Goal: Communication & Community: Share content

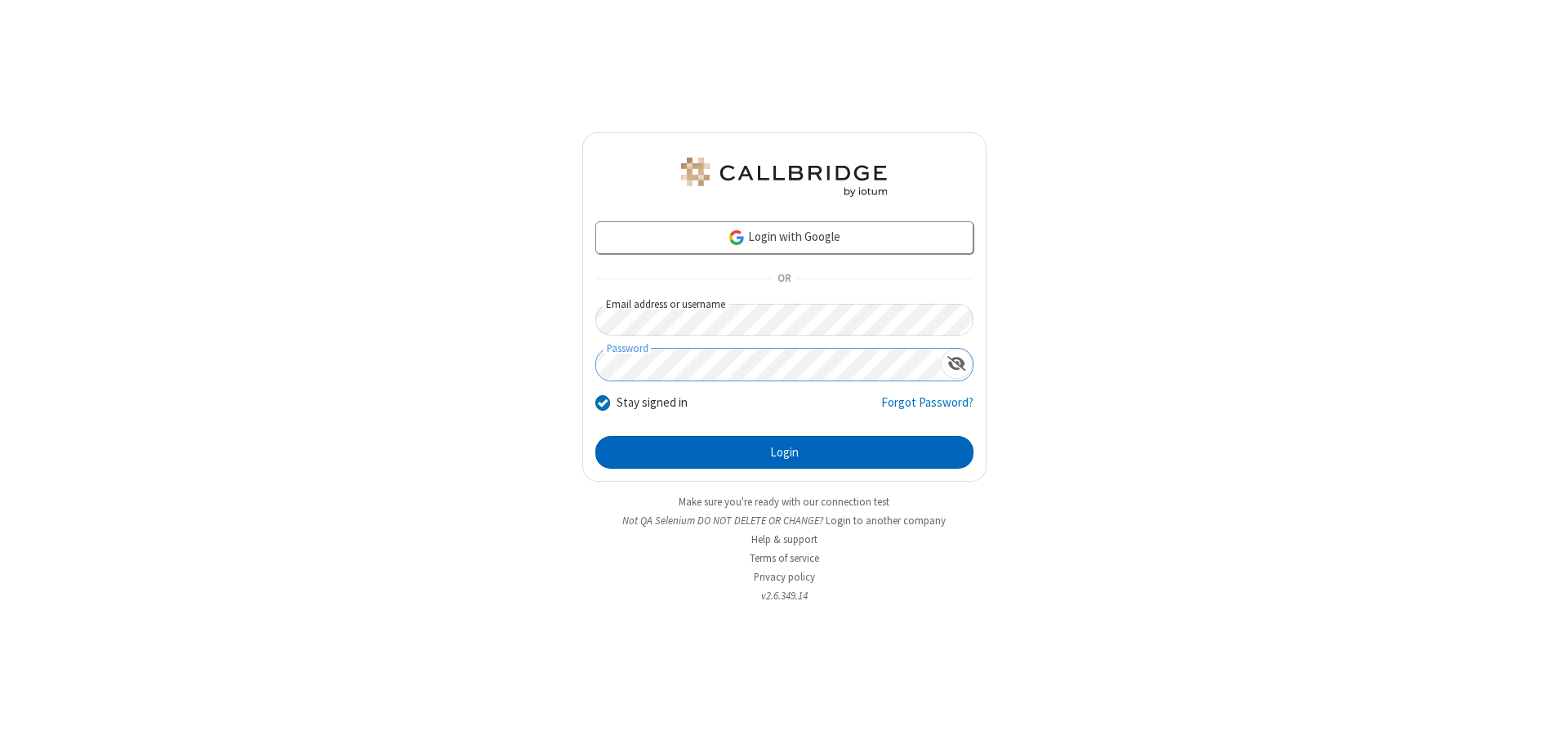
click at [784, 453] on button "Login" at bounding box center [784, 452] width 378 height 33
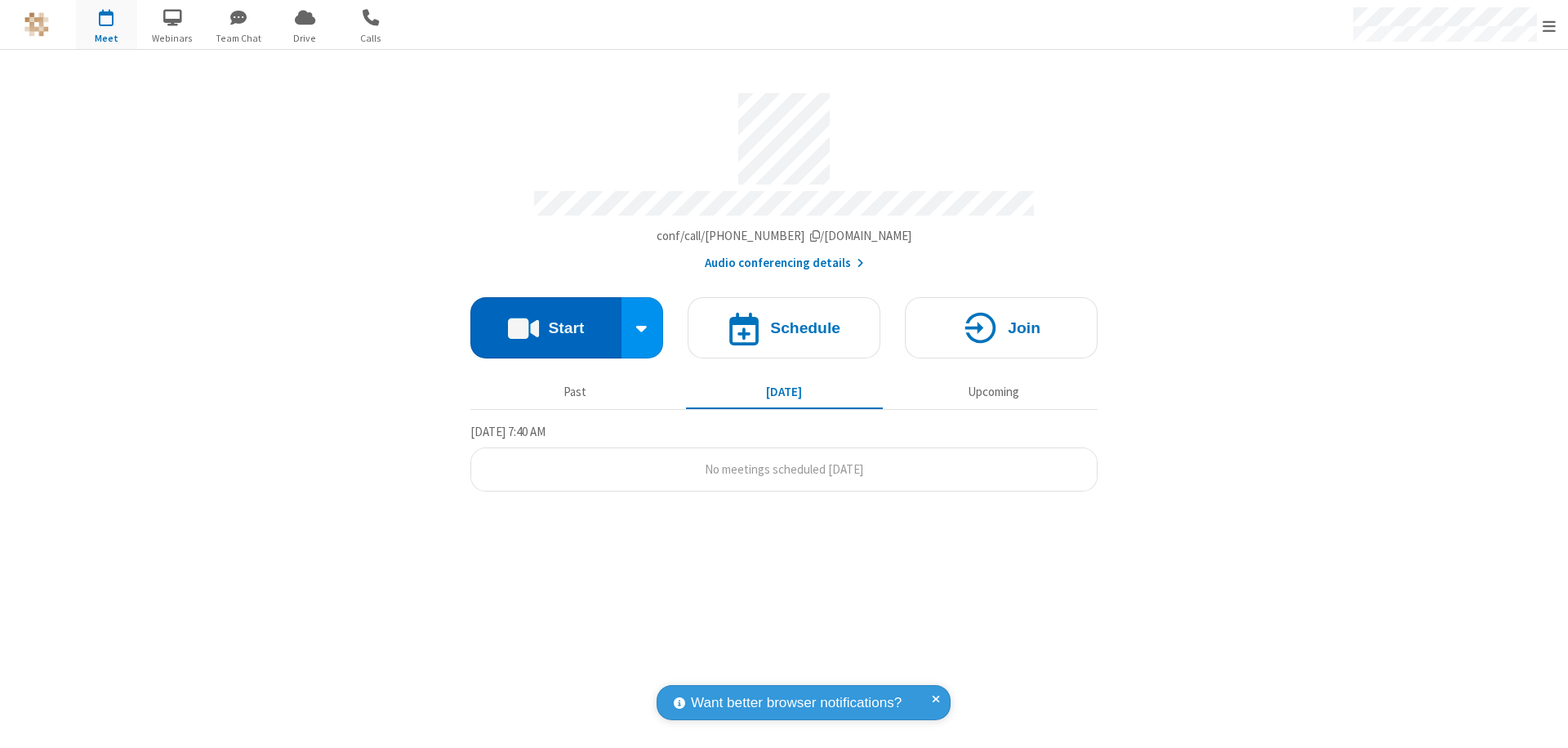
click at [546, 320] on button "Start" at bounding box center [546, 327] width 152 height 61
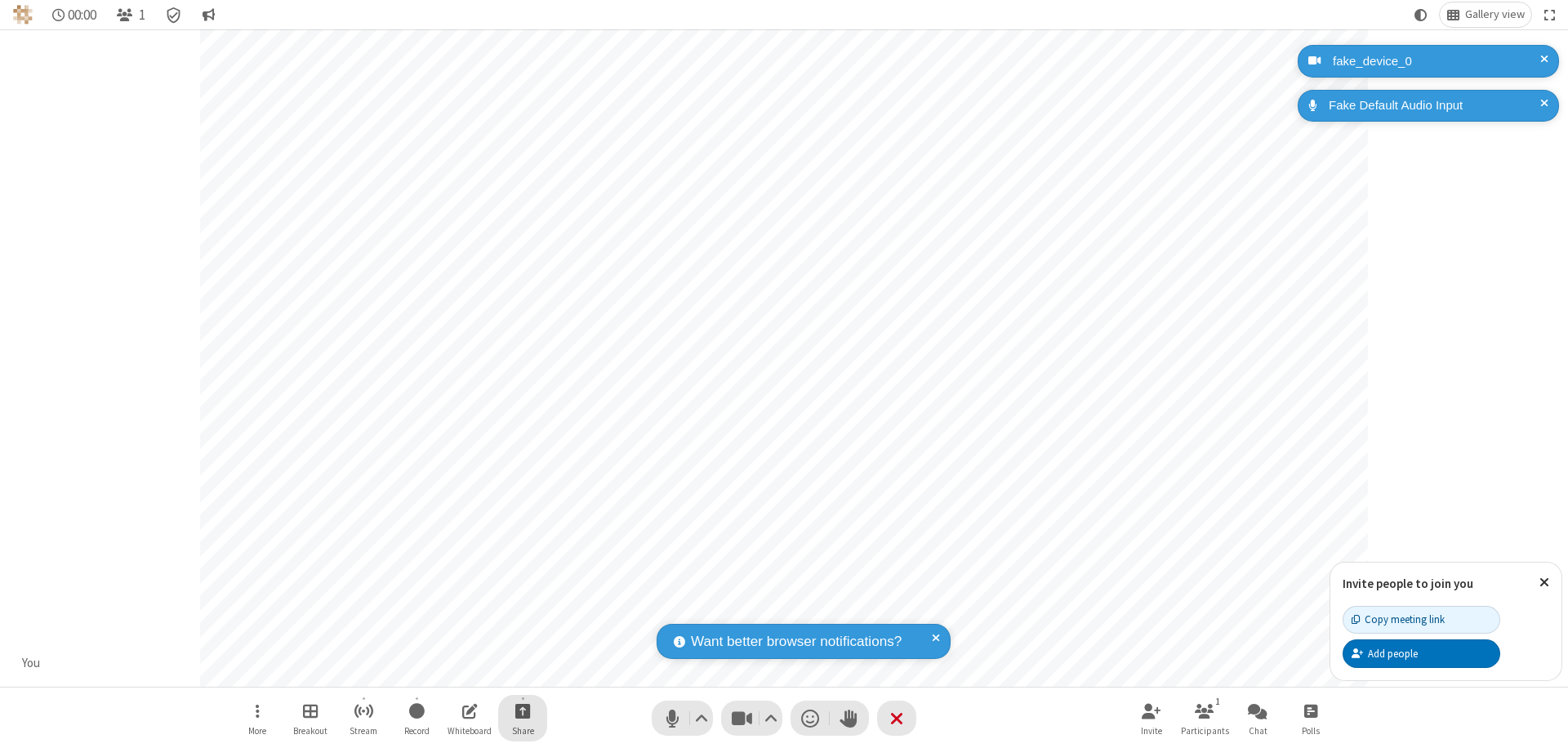
click at [522, 710] on span "Start sharing" at bounding box center [522, 710] width 15 height 21
click at [521, 611] on span "Share additional camera" at bounding box center [532, 613] width 120 height 14
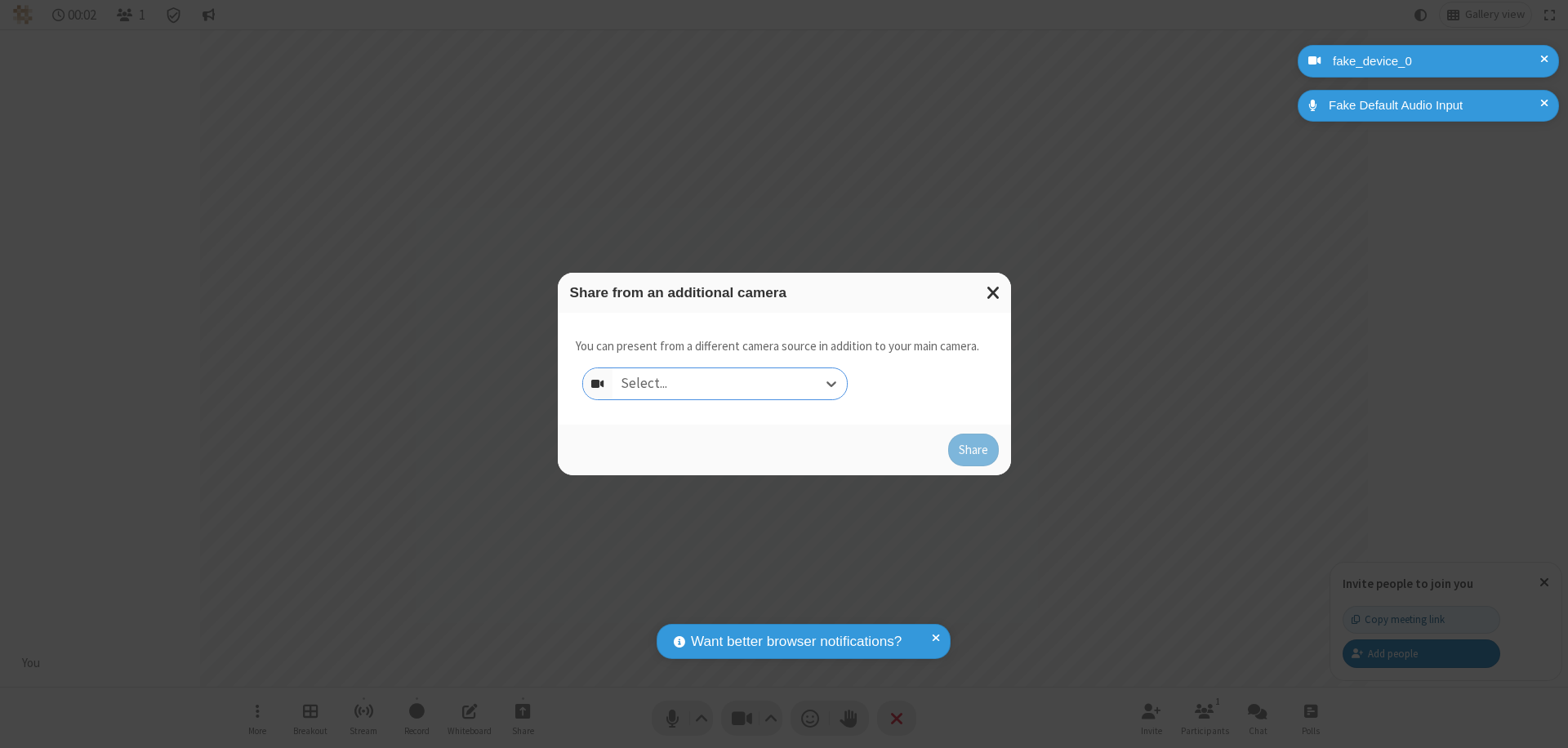
click at [729, 384] on div "Select..." at bounding box center [729, 383] width 234 height 31
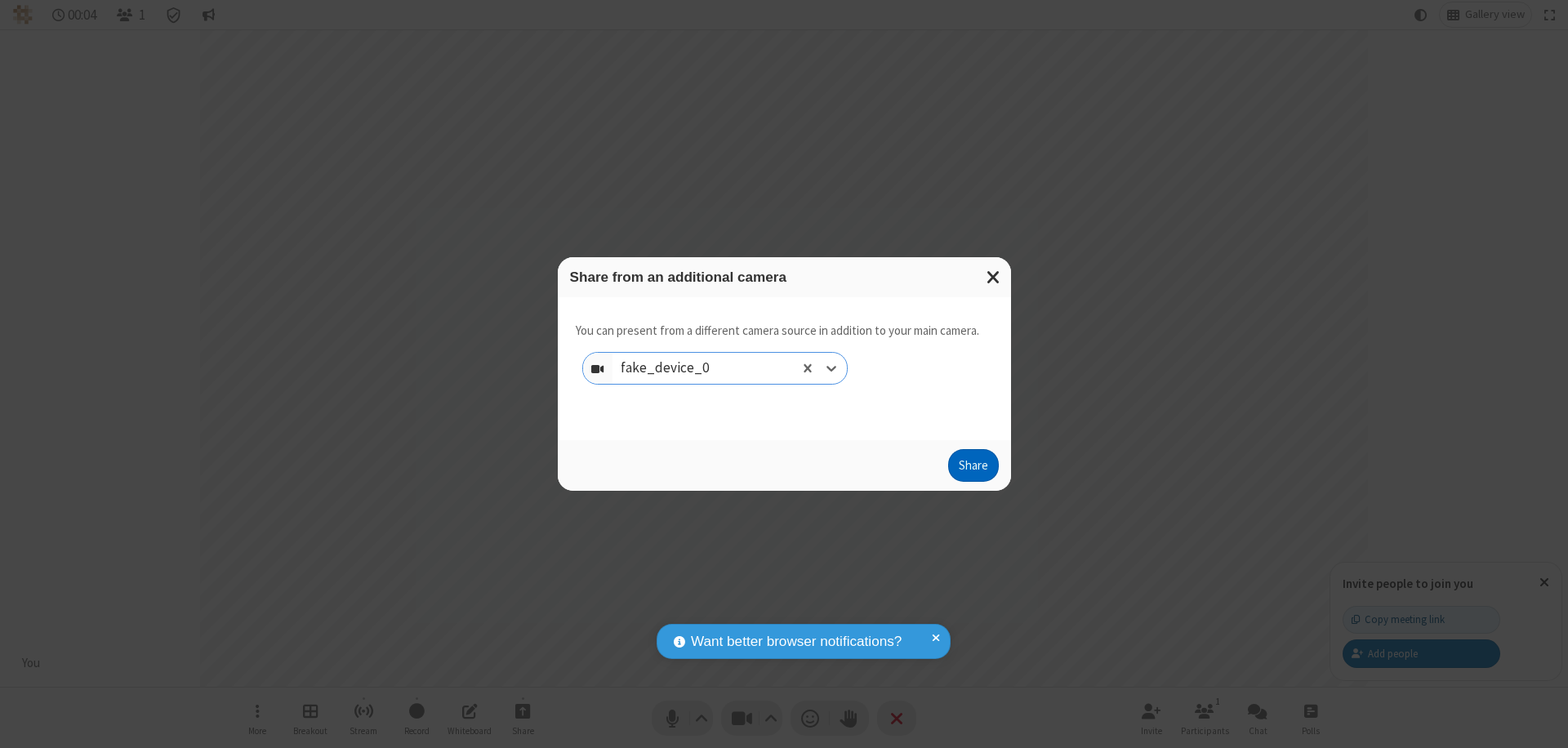
click at [972, 469] on button "Share" at bounding box center [973, 465] width 51 height 33
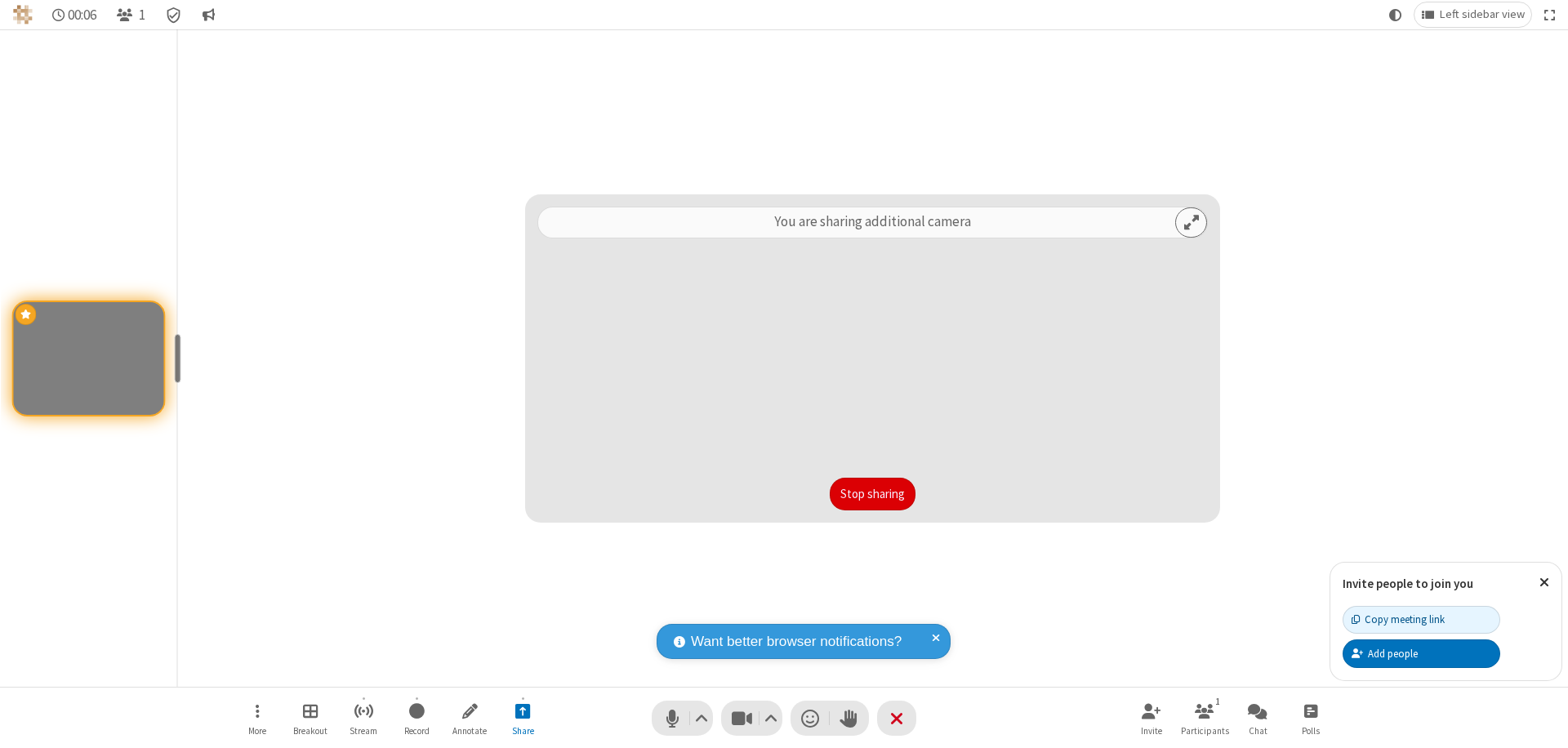
click at [872, 494] on button "Stop sharing" at bounding box center [872, 494] width 86 height 33
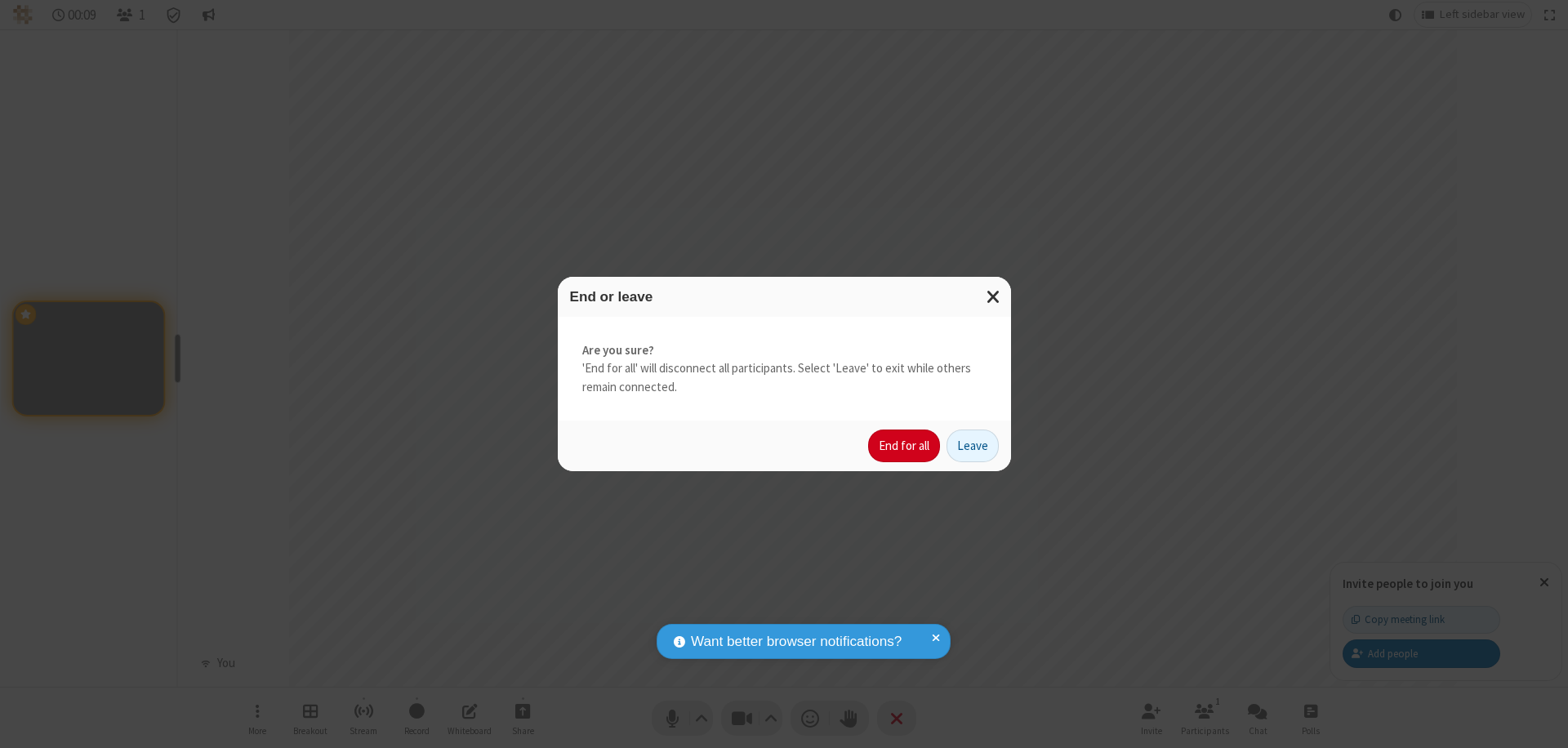
click at [904, 446] on button "End for all" at bounding box center [904, 445] width 72 height 33
